Goal: Task Accomplishment & Management: Manage account settings

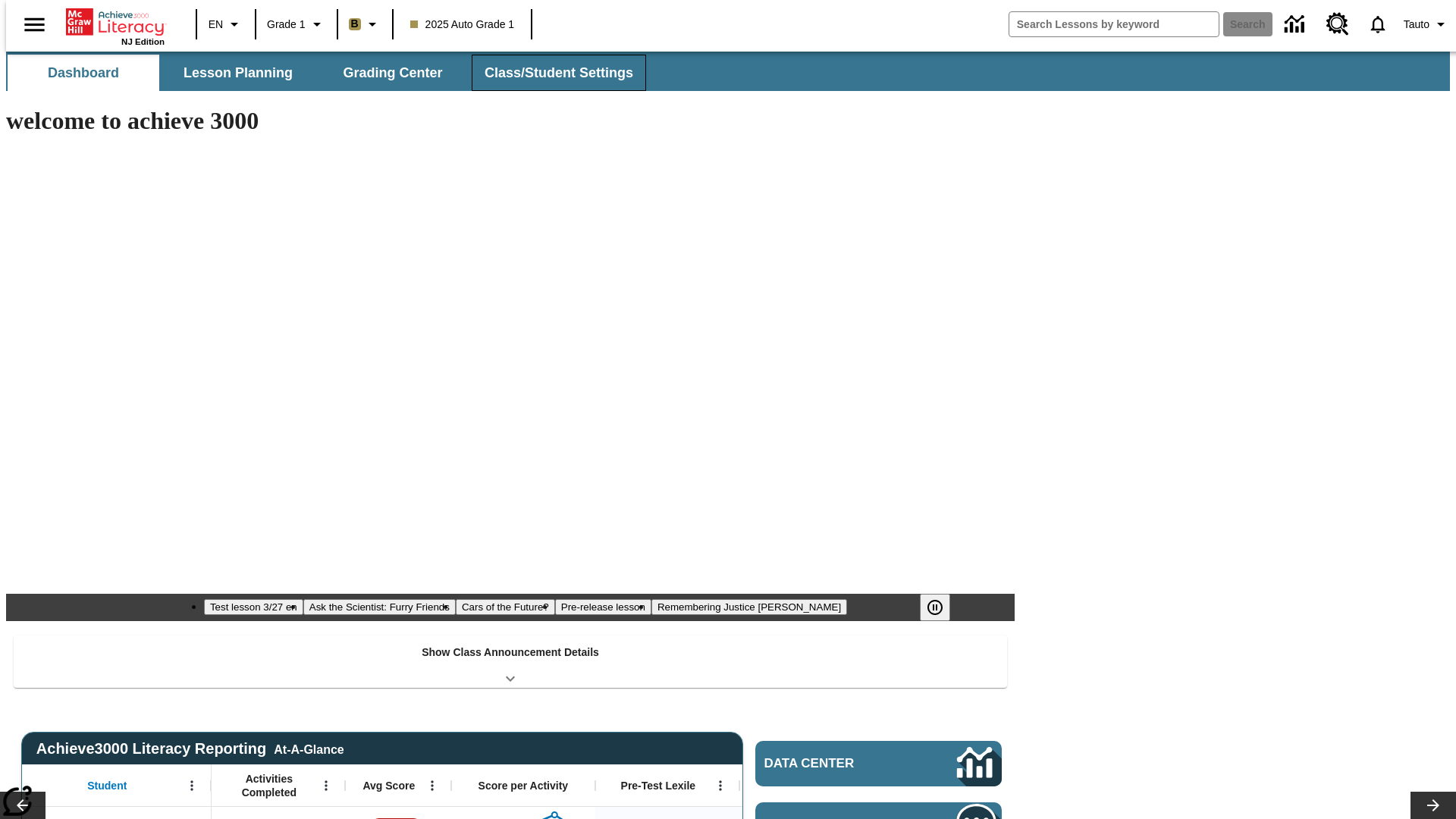
click at [551, 73] on span "Class/Student Settings" at bounding box center [559, 72] width 149 height 17
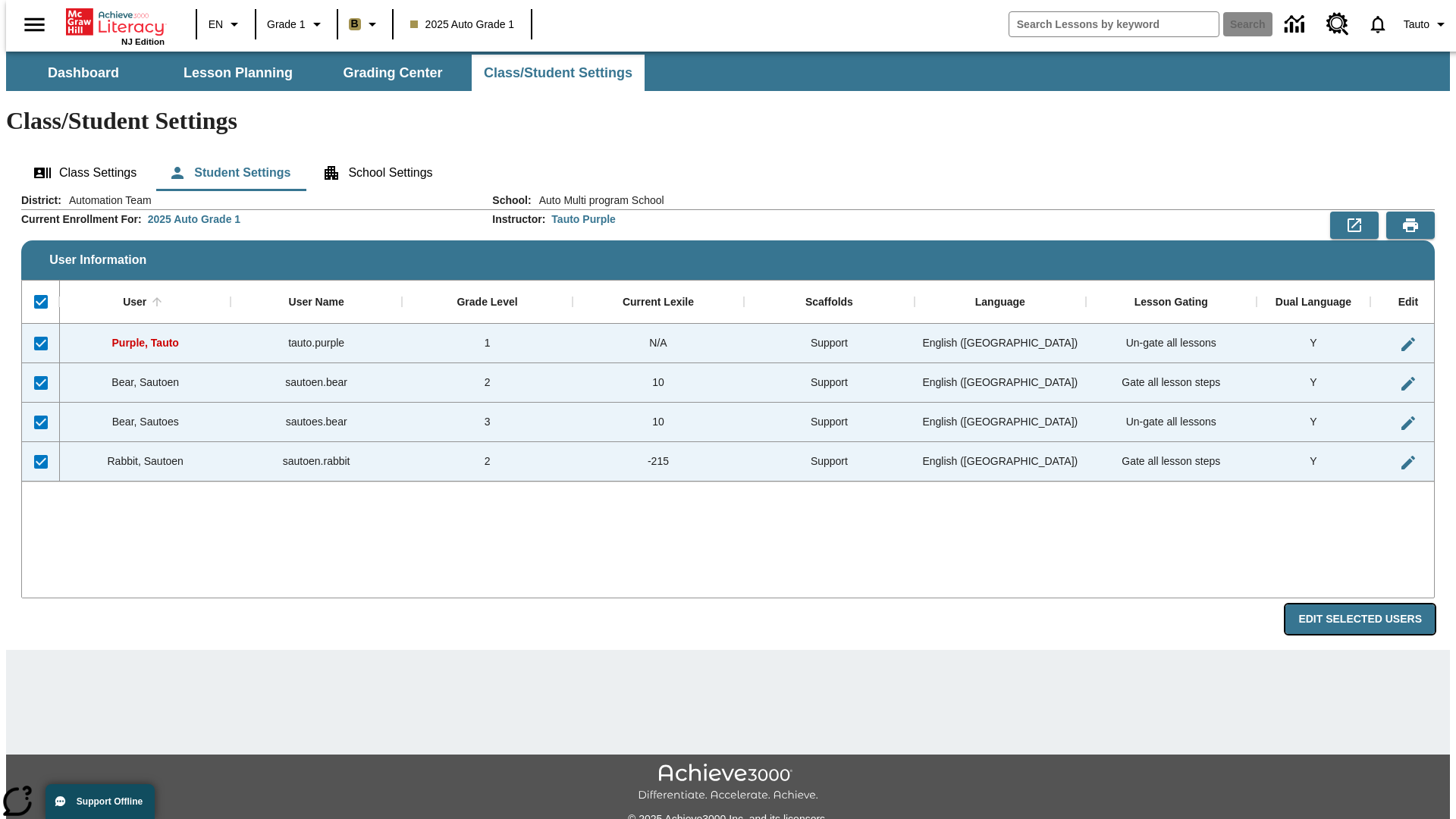
click at [1372, 604] on button "Edit Selected Users" at bounding box center [1360, 619] width 149 height 29
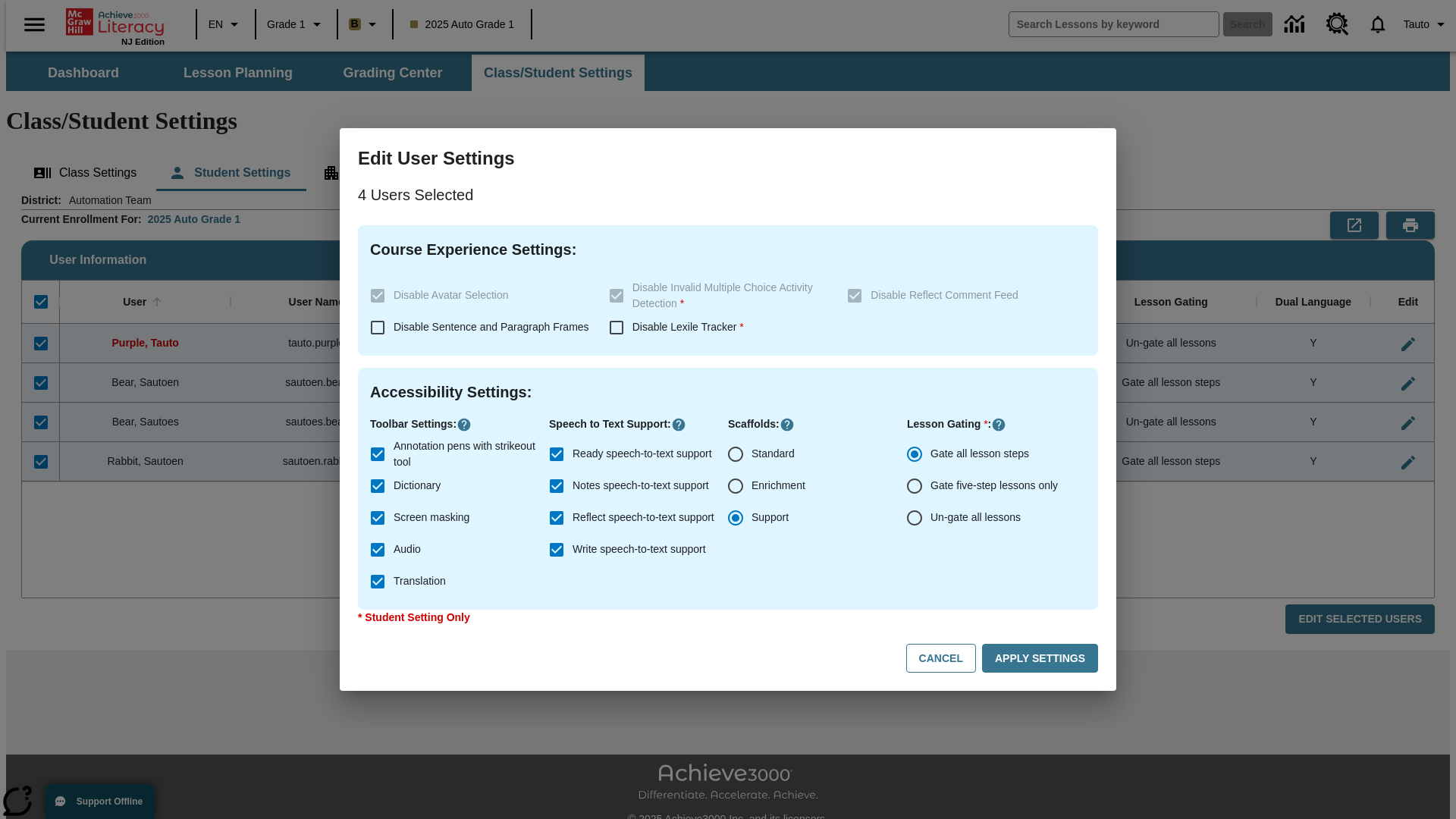
checkbox input "false"
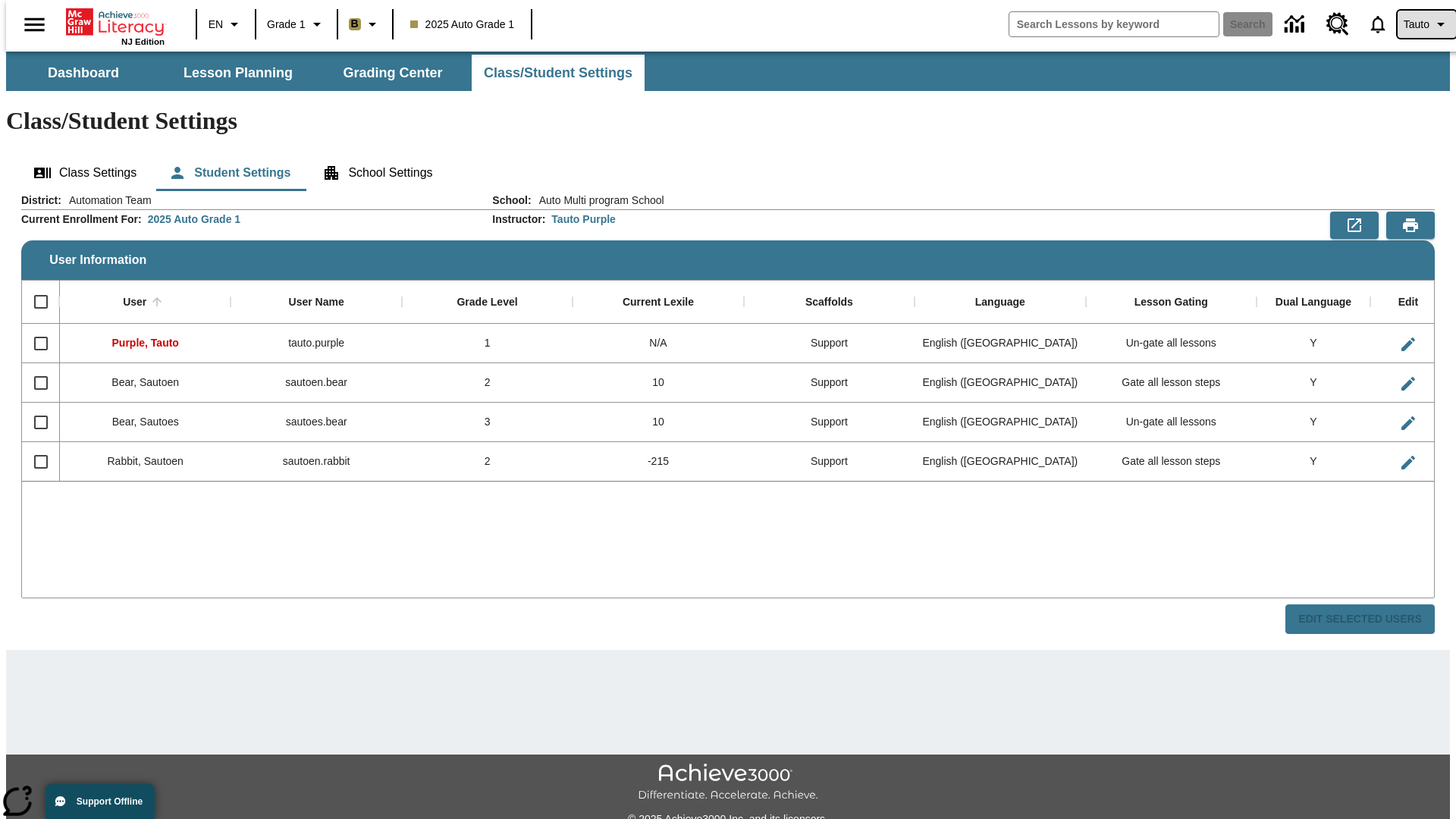
click at [1419, 24] on span "Tauto" at bounding box center [1417, 25] width 26 height 16
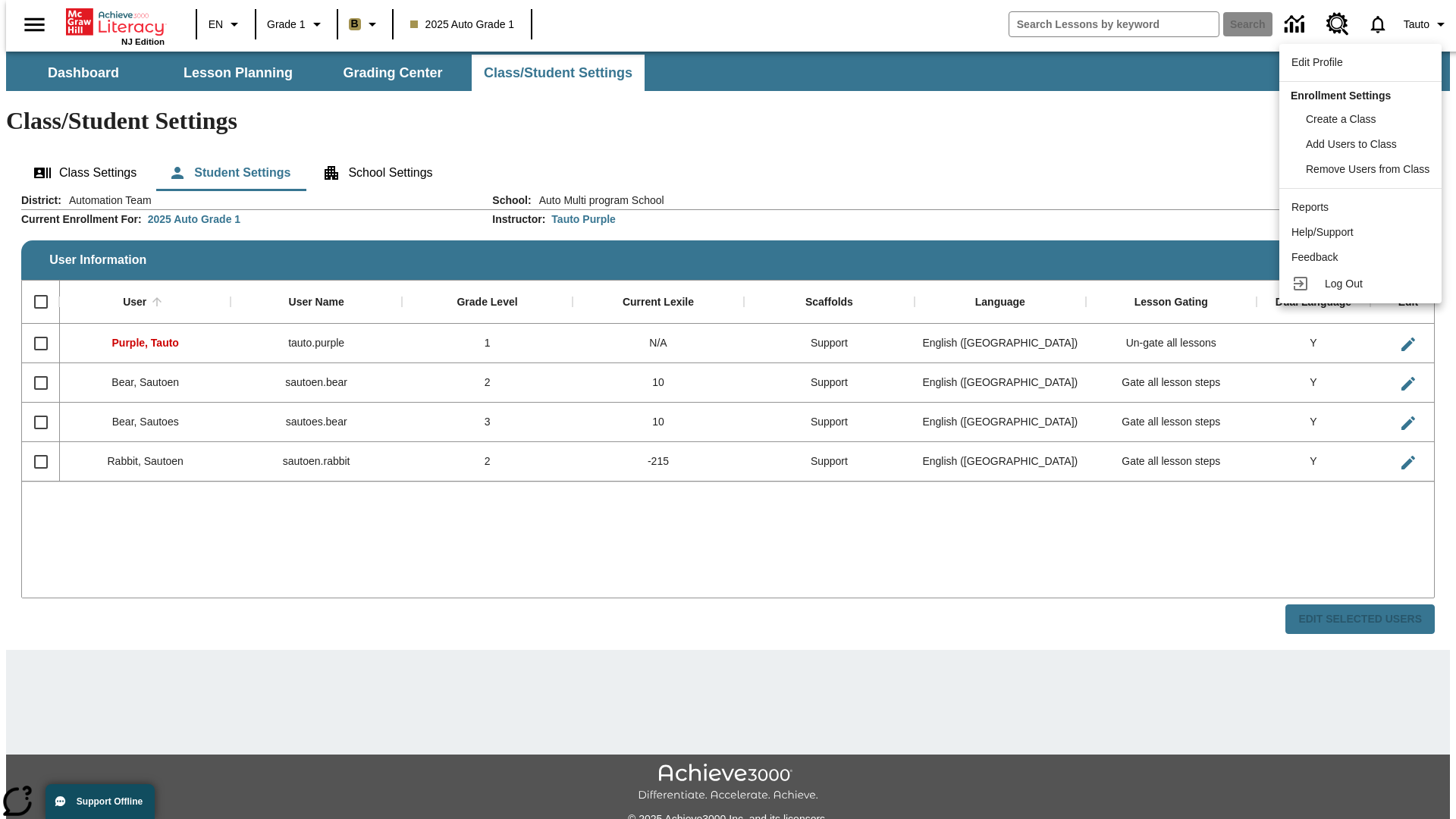
click at [1361, 283] on span "Log Out" at bounding box center [1344, 283] width 38 height 12
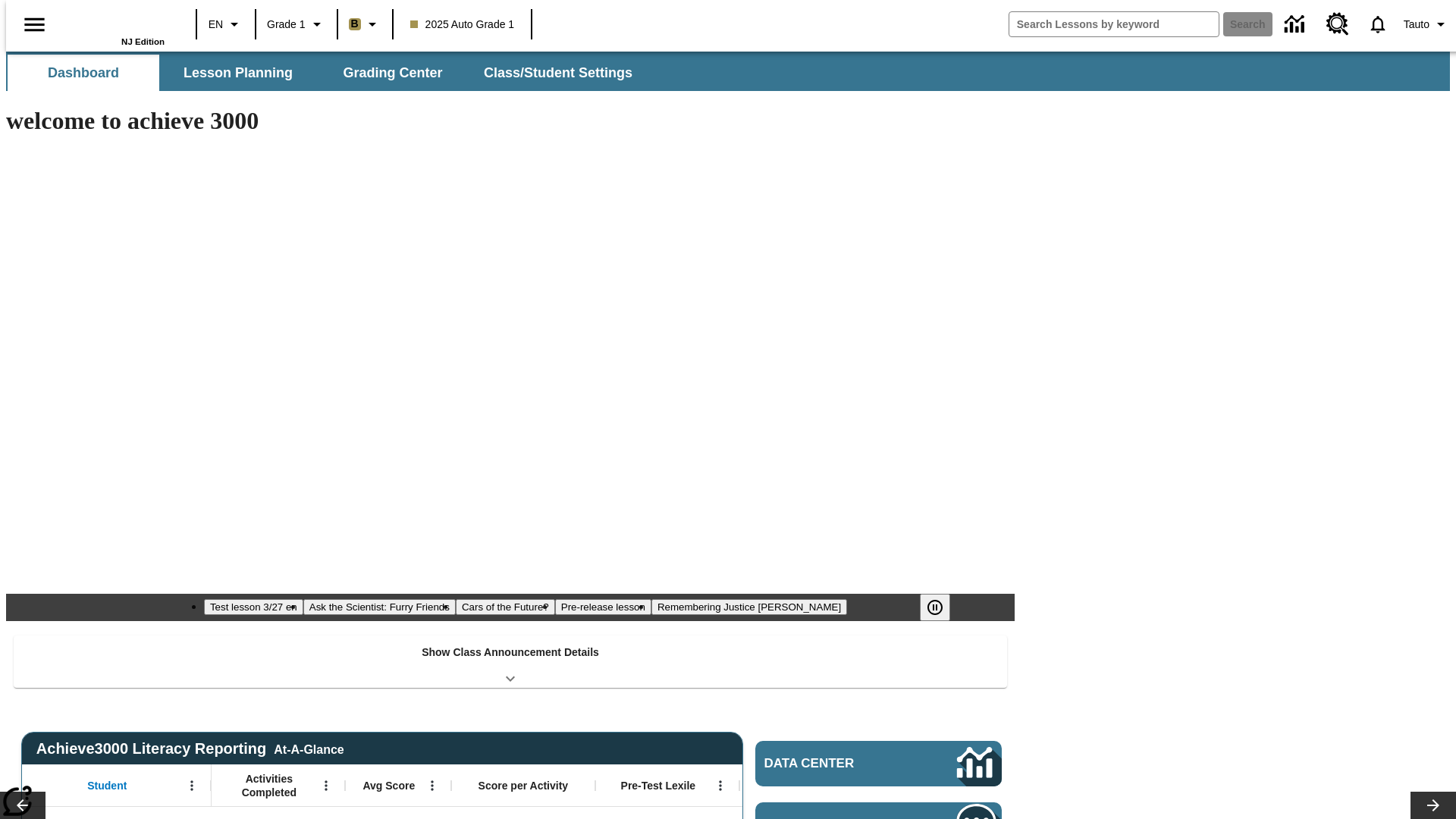
type input "-1"
